Goal: Check status

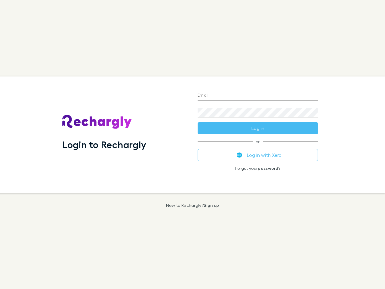
click at [192, 144] on div "Login to Rechargly" at bounding box center [124, 134] width 135 height 117
click at [258, 96] on input "Email" at bounding box center [258, 96] width 120 height 10
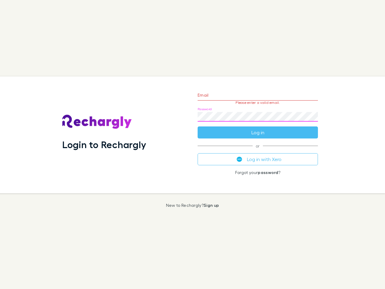
click at [258, 128] on form "Email Please enter a valid email. Password Log in" at bounding box center [258, 112] width 120 height 52
click at [258, 155] on div "Email Please enter a valid email. Password Log in or Log in with Xero Forgot yo…" at bounding box center [258, 134] width 130 height 117
